Goal: Check status: Check status

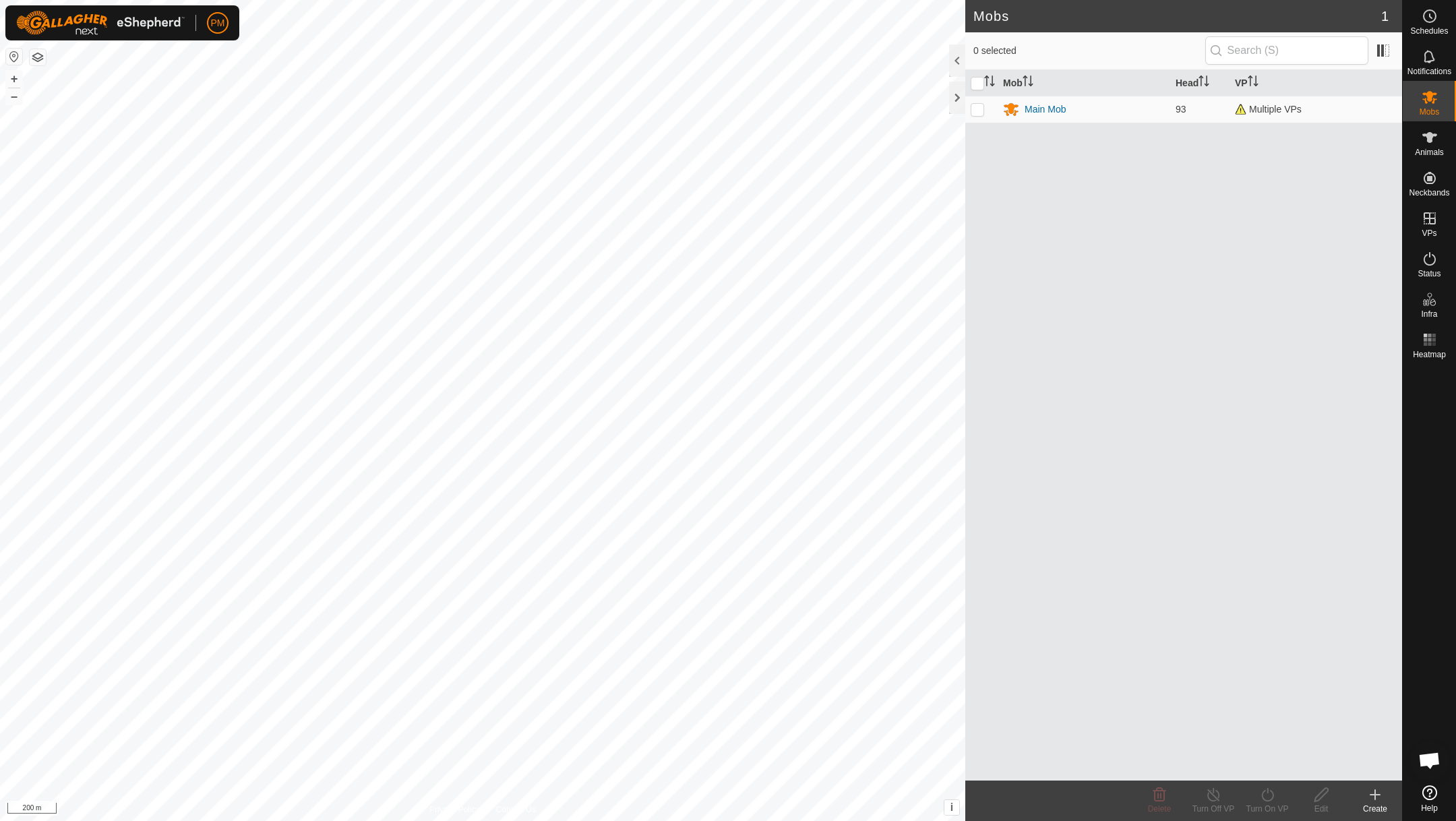
scroll to position [578, 0]
click at [14, 79] on button "+" at bounding box center [14, 79] width 16 height 16
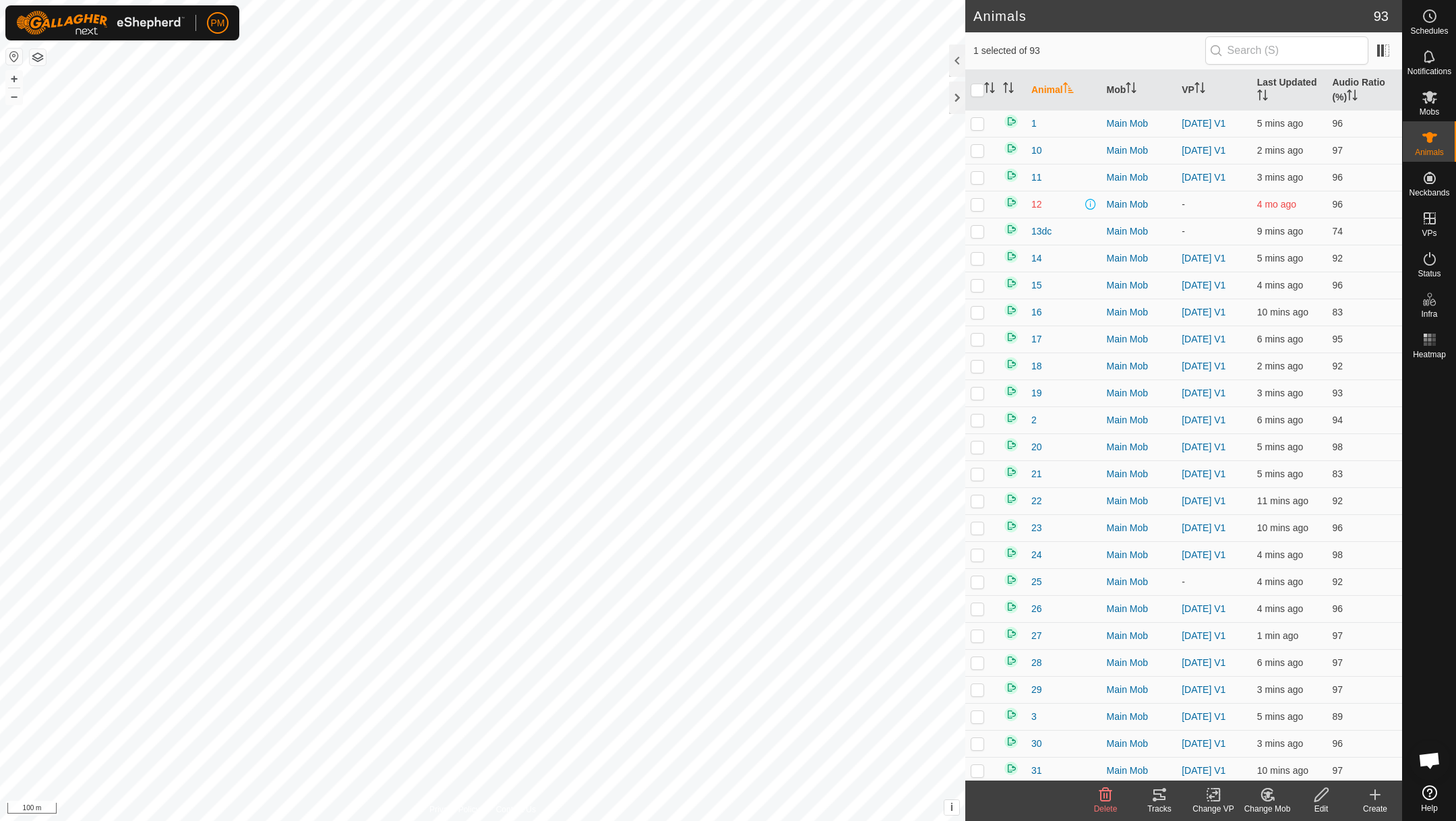
click at [1161, 794] on icon at bounding box center [1160, 794] width 12 height 11
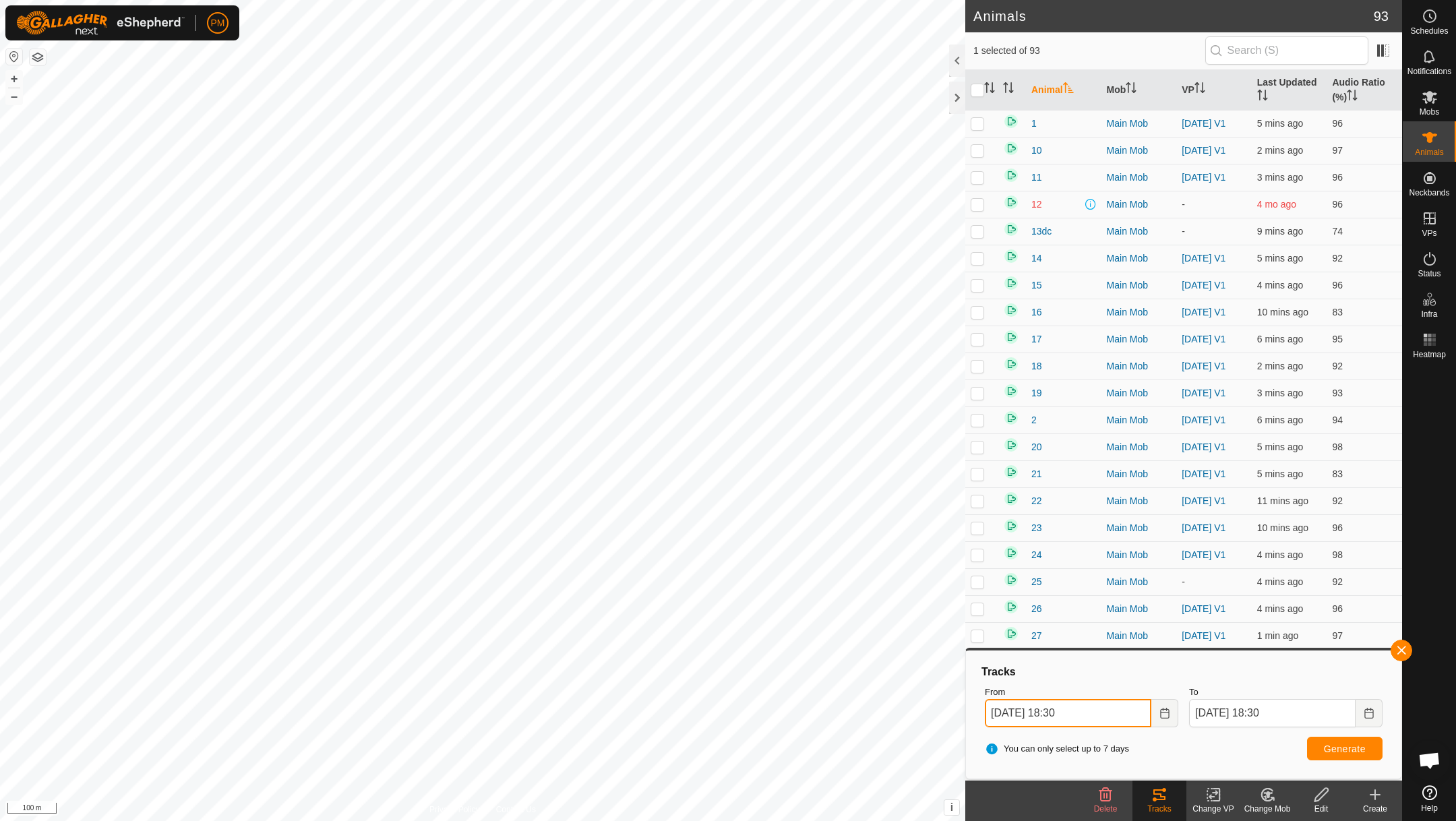
click at [1117, 715] on input "[DATE] 18:30" at bounding box center [1068, 713] width 167 height 29
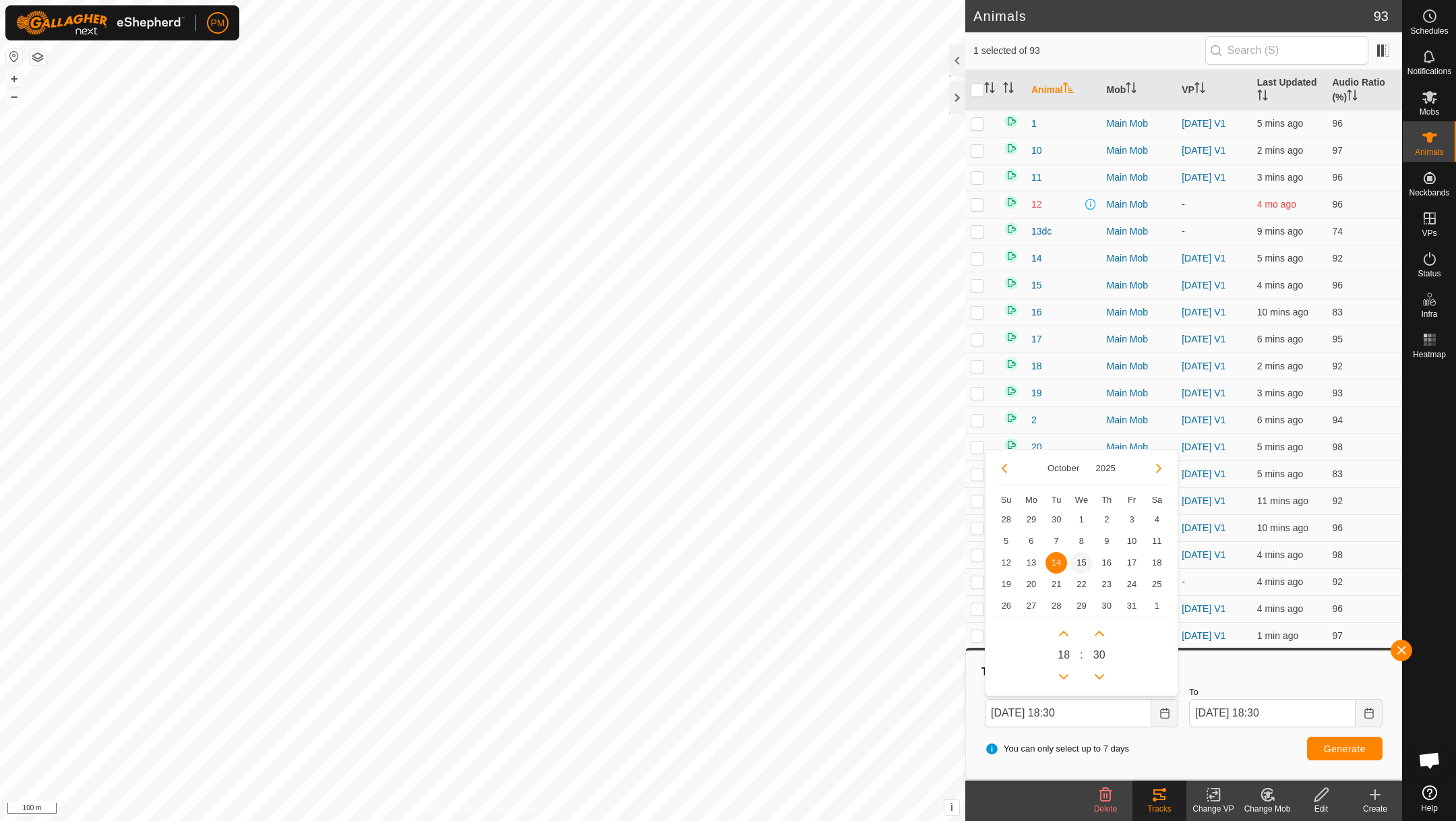
click at [1082, 555] on span "15" at bounding box center [1081, 563] width 21 height 21
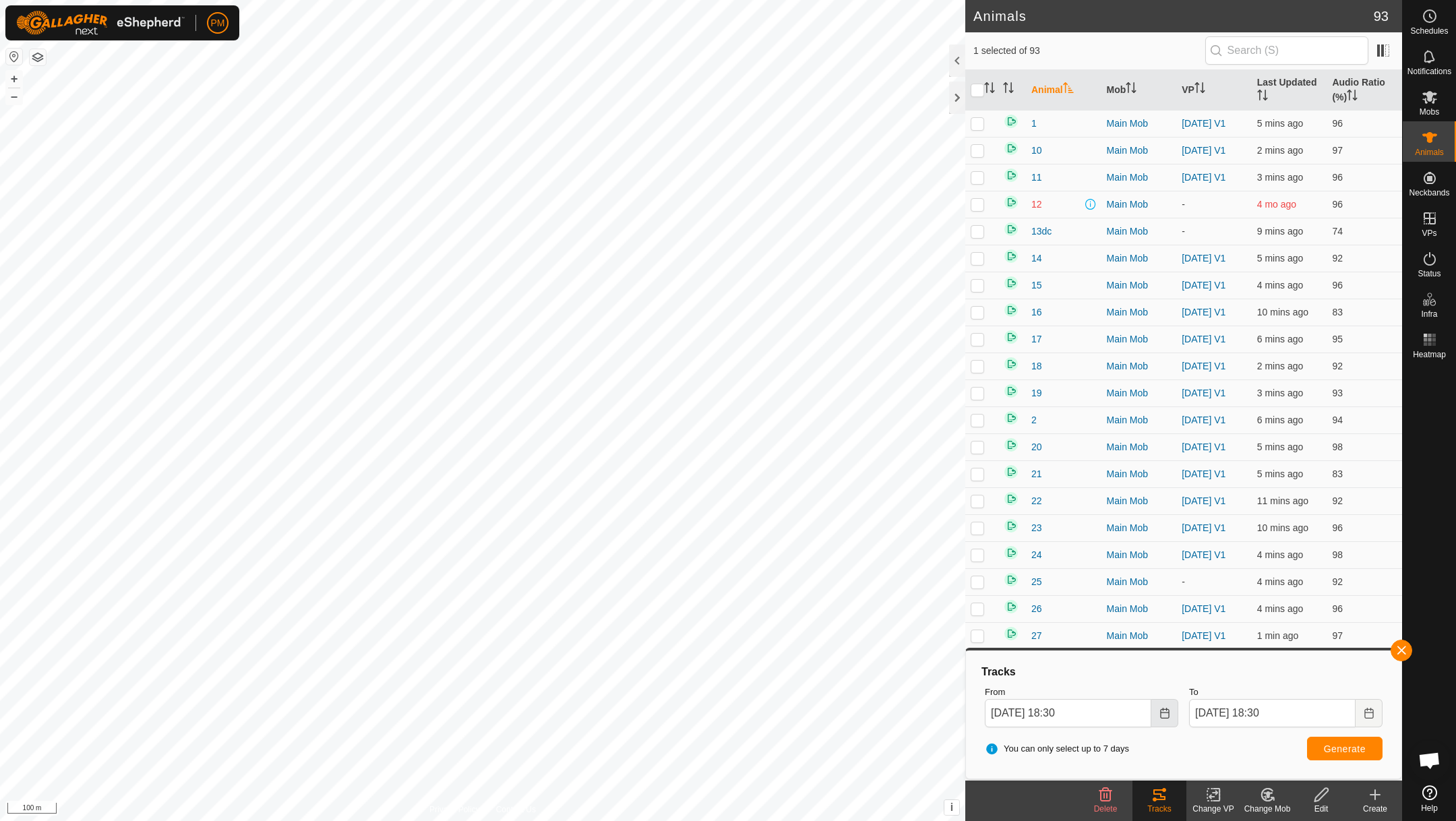
click at [1162, 711] on icon "Choose Date" at bounding box center [1165, 713] width 9 height 11
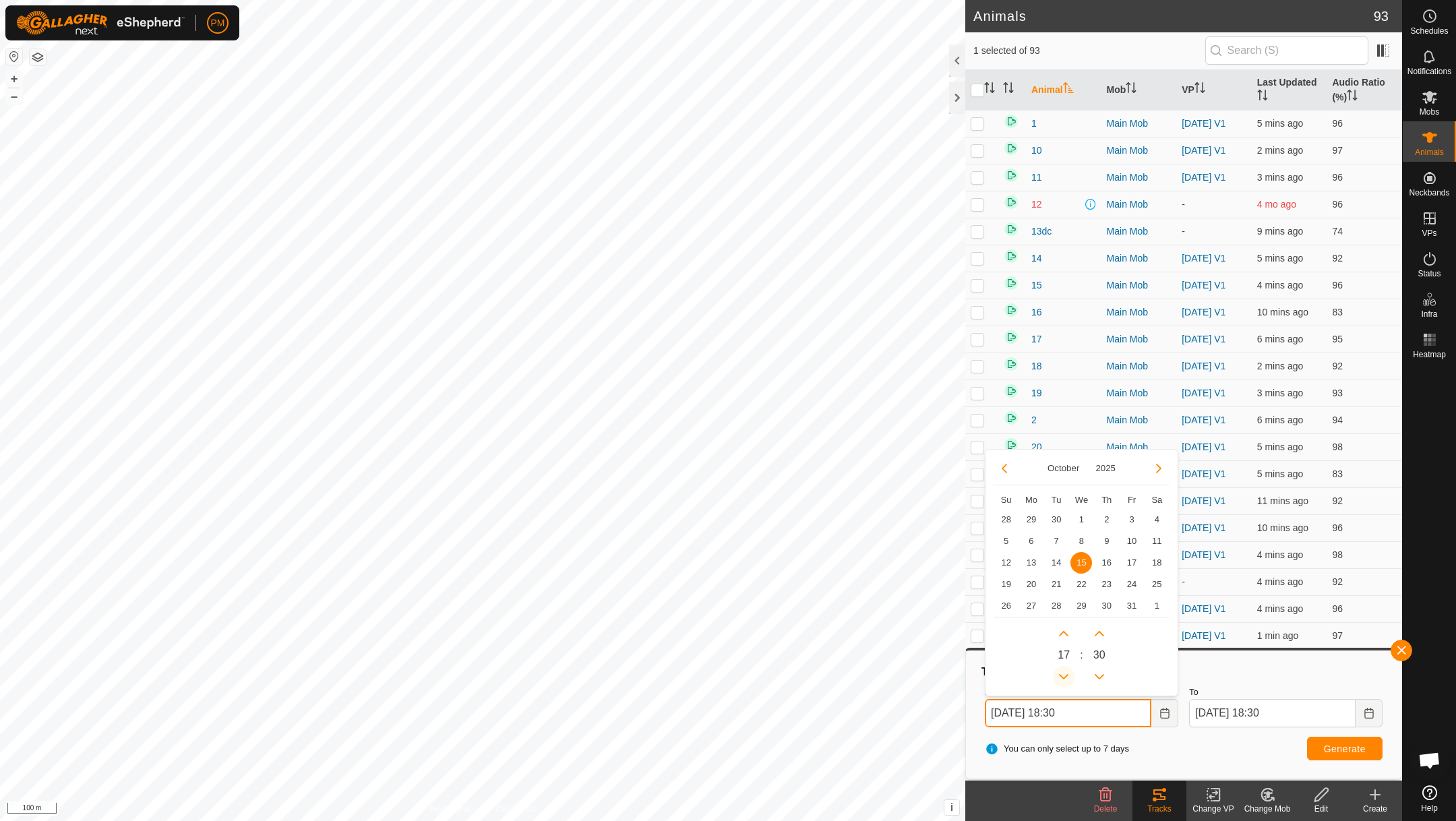
click at [1064, 673] on button "Previous Hour" at bounding box center [1064, 676] width 21 height 21
type input "[DATE] 17:30"
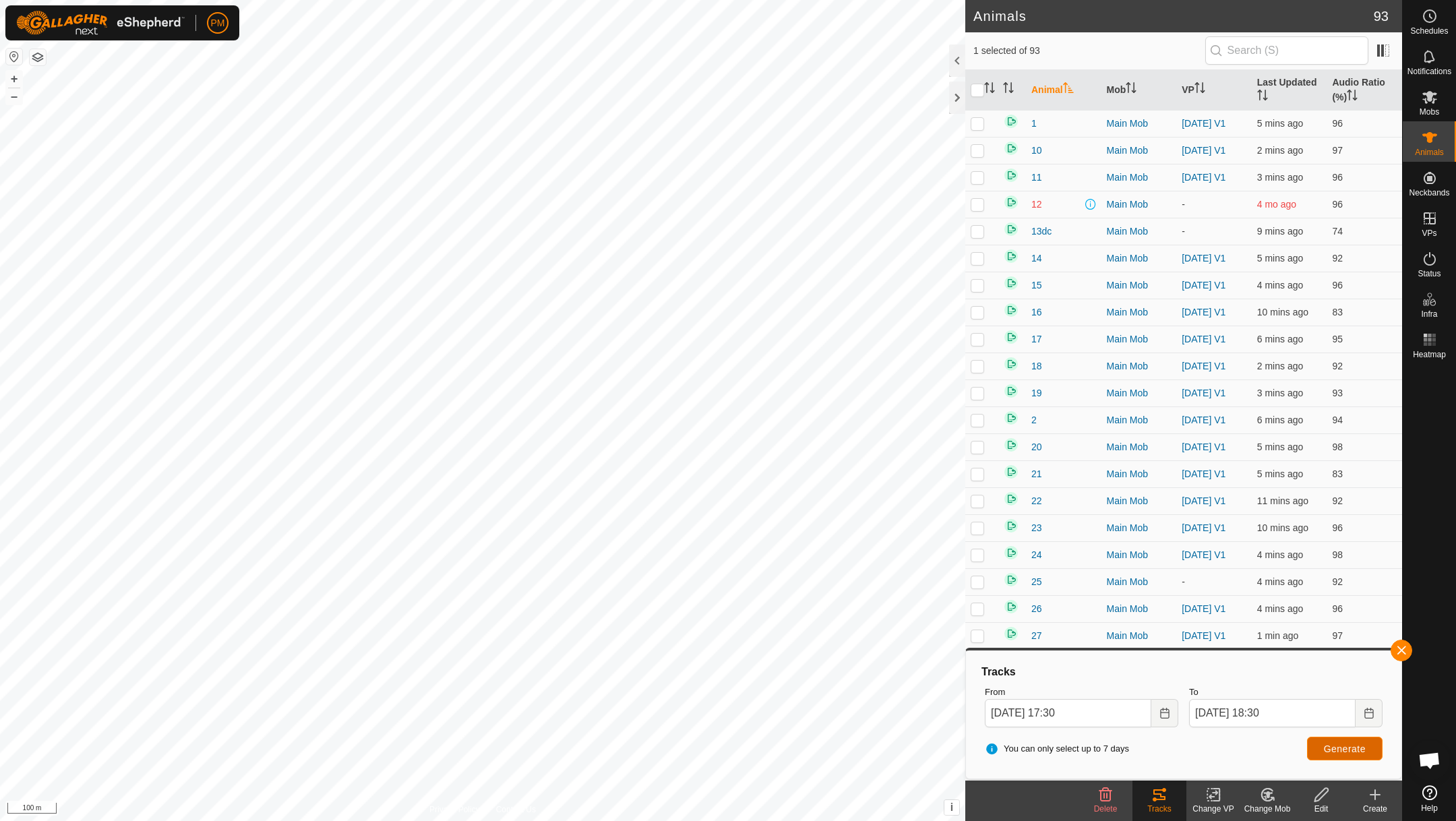
click at [1335, 745] on span "Generate" at bounding box center [1344, 749] width 42 height 11
click at [1397, 649] on button "button" at bounding box center [1402, 651] width 21 height 21
